Goal: Find specific page/section: Find specific page/section

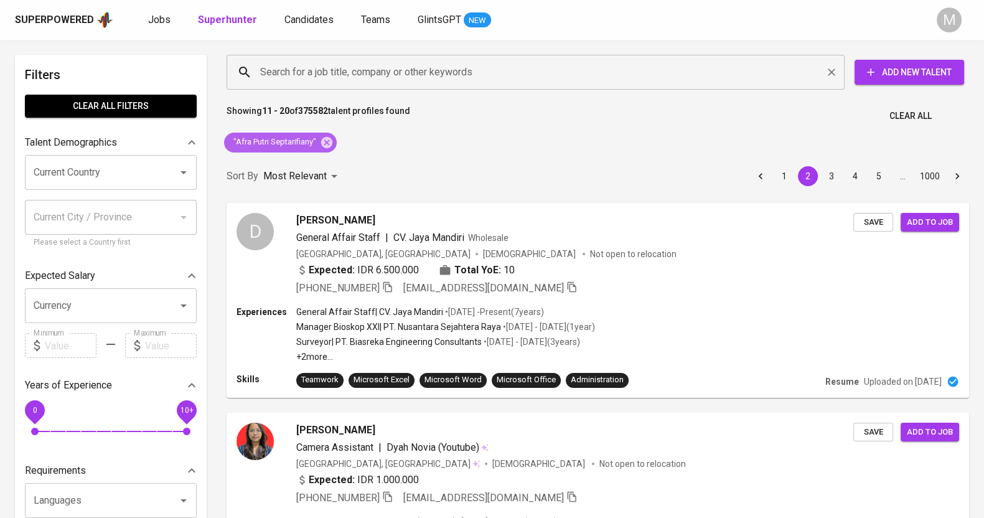
drag, startPoint x: 327, startPoint y: 139, endPoint x: 431, endPoint y: 74, distance: 122.4
click at [327, 139] on icon at bounding box center [326, 141] width 11 height 11
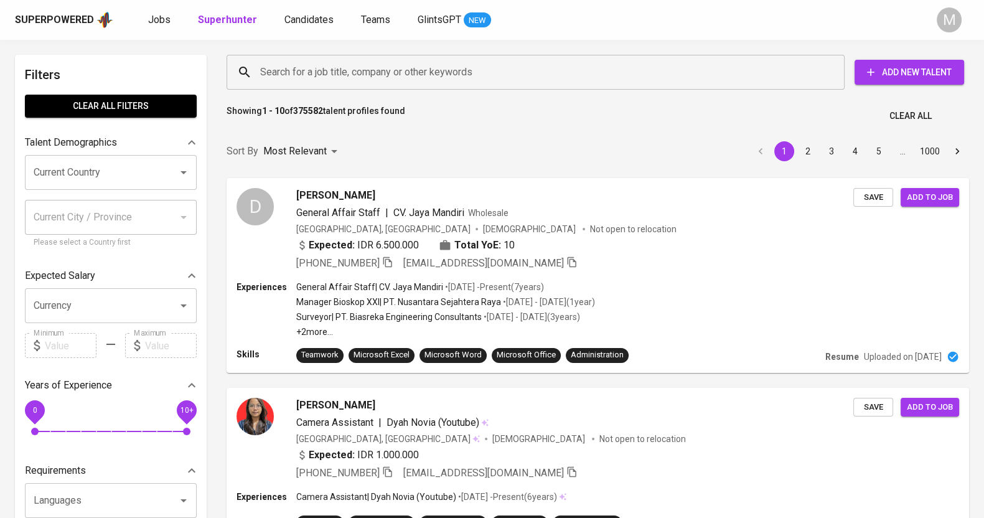
click at [450, 67] on input "Search for a job title, company or other keywords" at bounding box center [538, 72] width 563 height 24
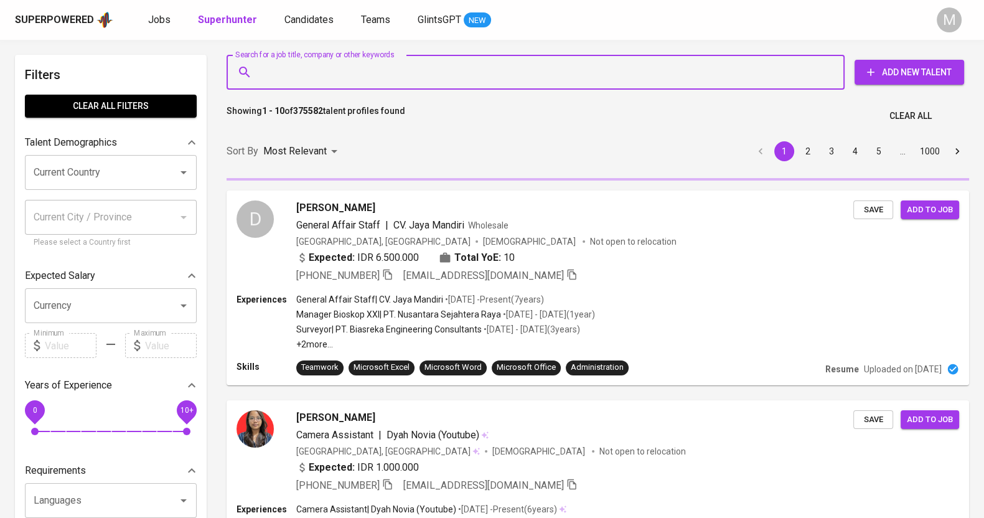
paste input "[EMAIL_ADDRESS][DOMAIN_NAME]"
type input "[EMAIL_ADDRESS][DOMAIN_NAME]"
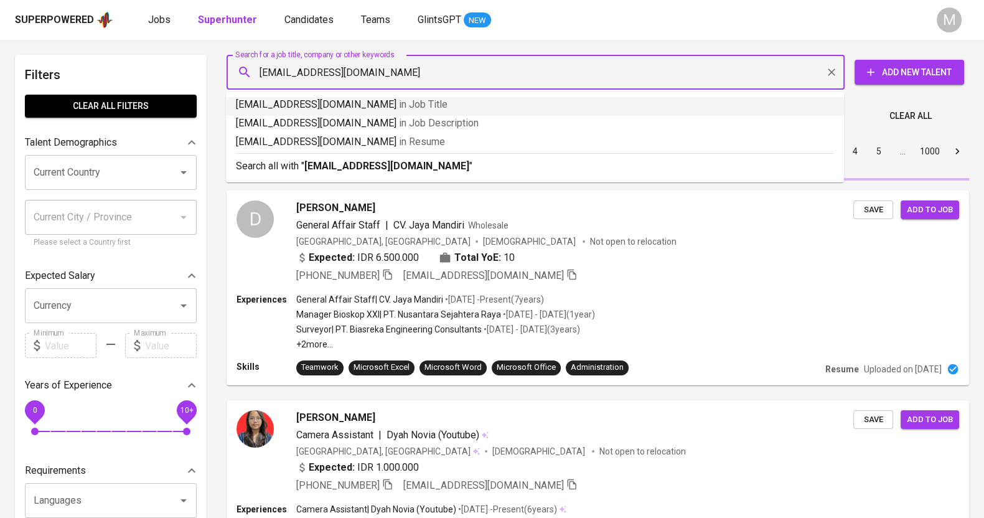
click at [343, 165] on b "[EMAIL_ADDRESS][DOMAIN_NAME]" at bounding box center [386, 166] width 165 height 12
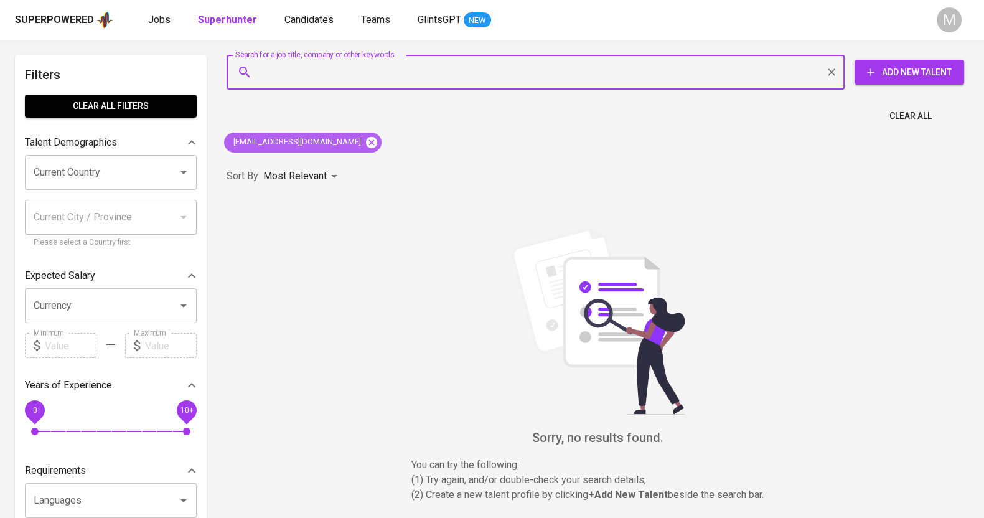
click at [366, 143] on icon at bounding box center [371, 141] width 11 height 11
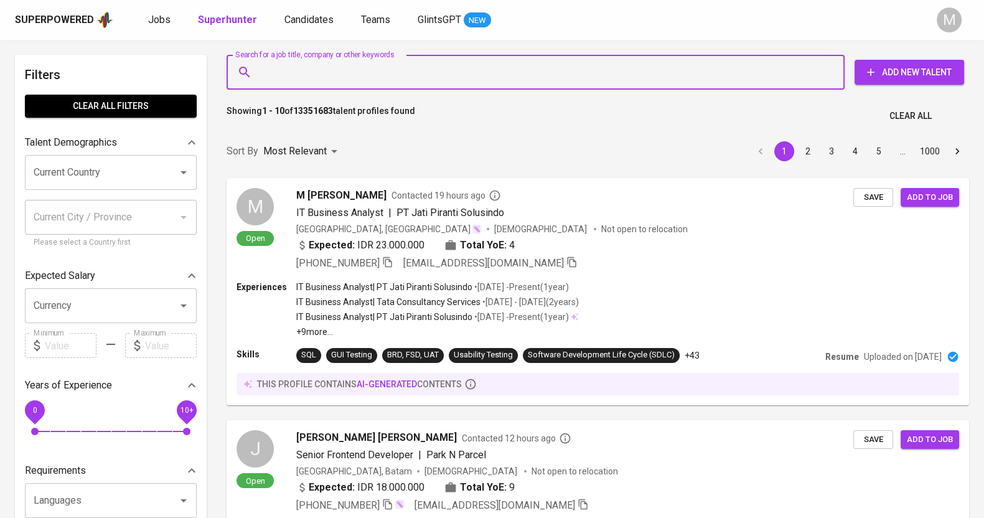
click at [364, 71] on input "Search for a job title, company or other keywords" at bounding box center [538, 72] width 563 height 24
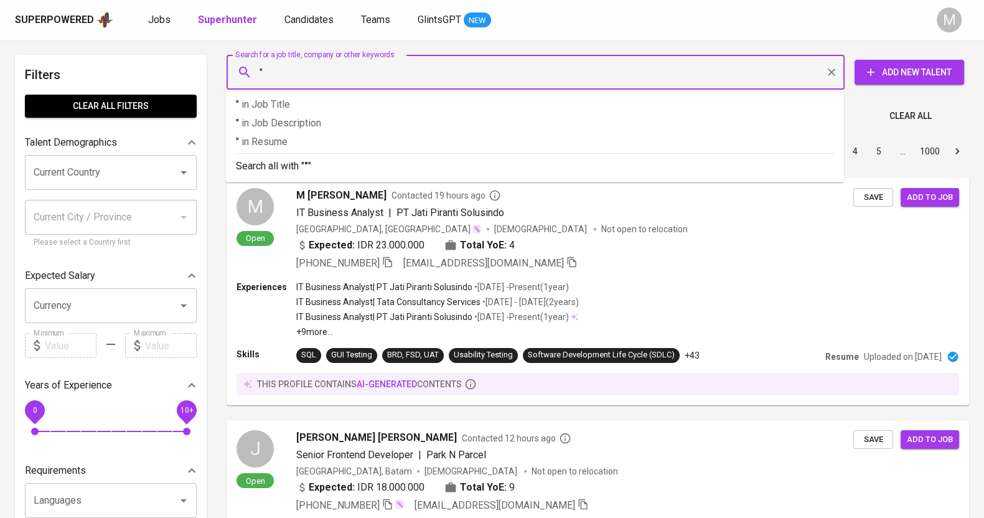
paste input "Afra Putri Septarifiany"
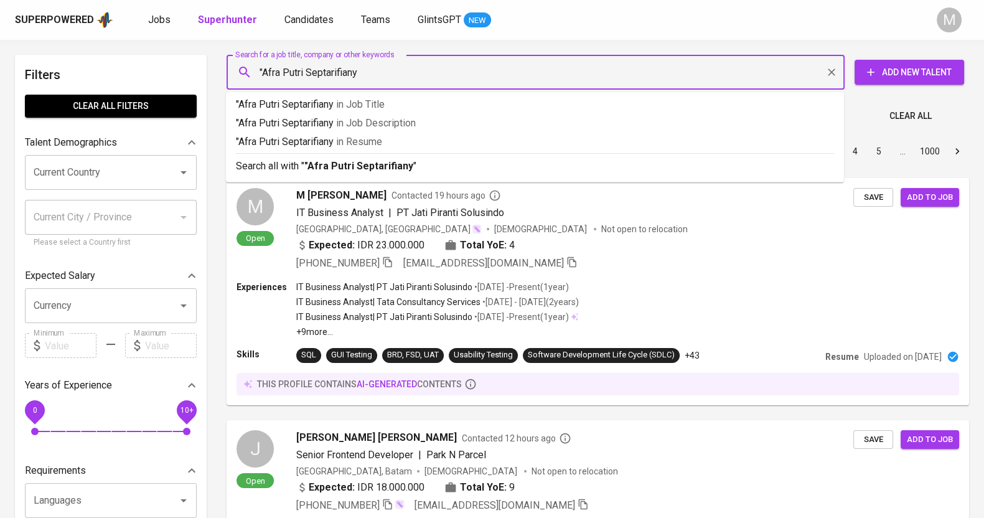
type input ""Afra Putri Septarifiany""
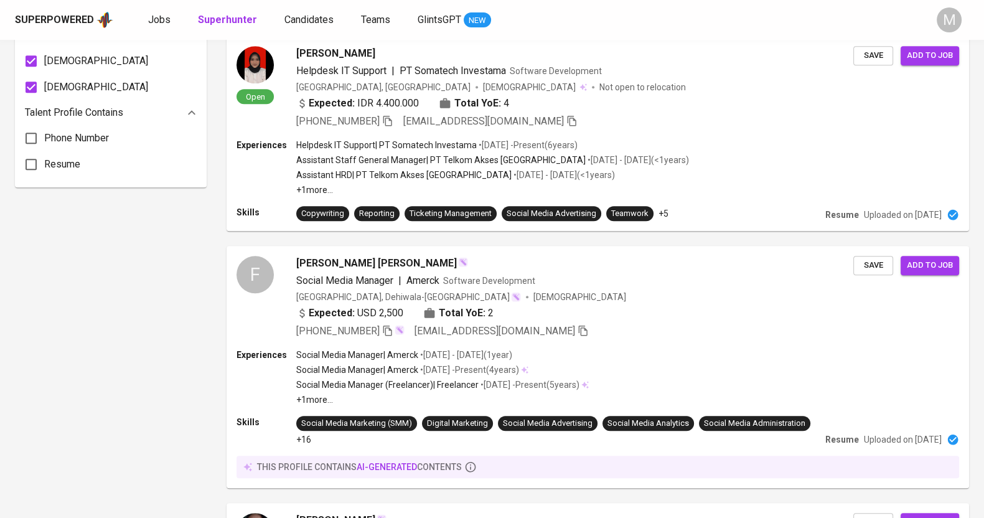
scroll to position [1088, 0]
